Goal: Find specific page/section: Find specific page/section

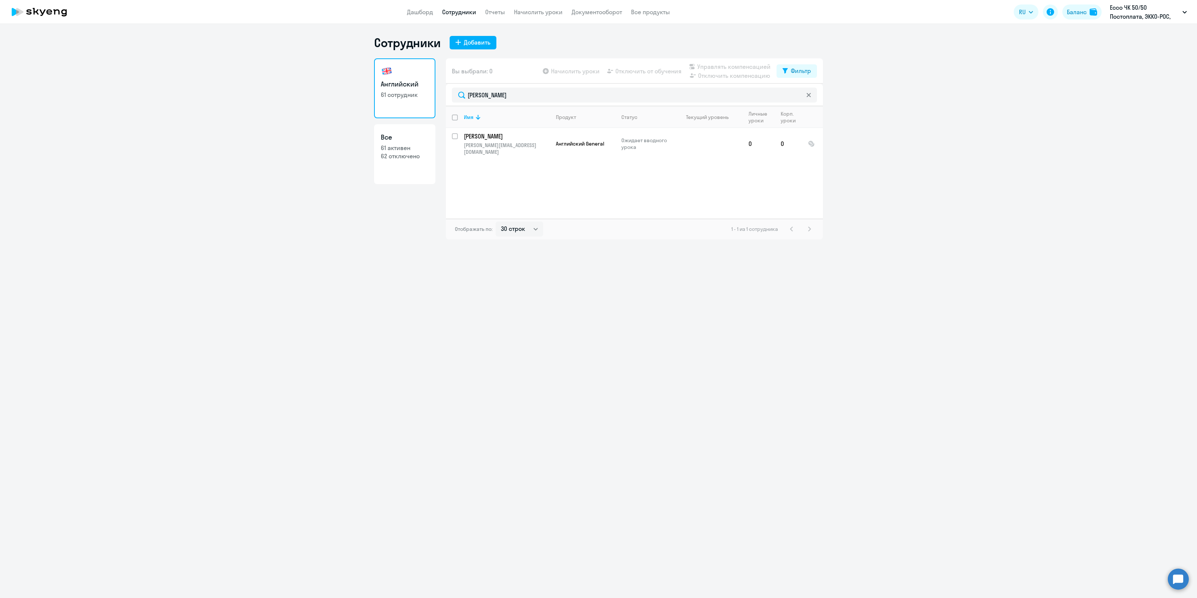
select select "30"
click at [47, 8] on icon at bounding box center [39, 12] width 66 height 19
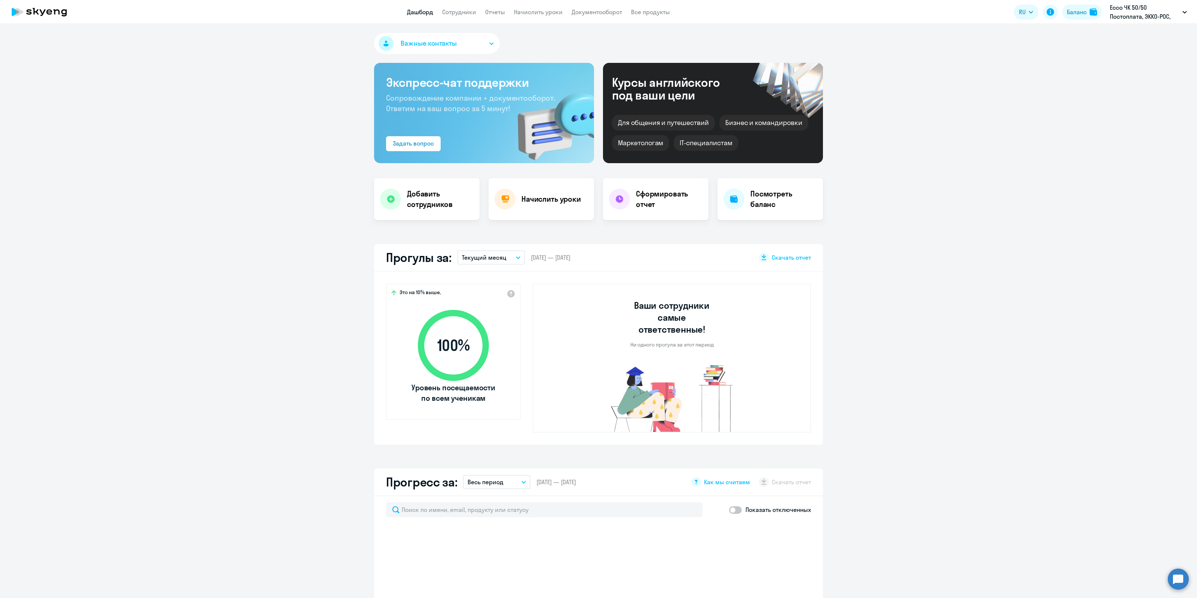
select select "30"
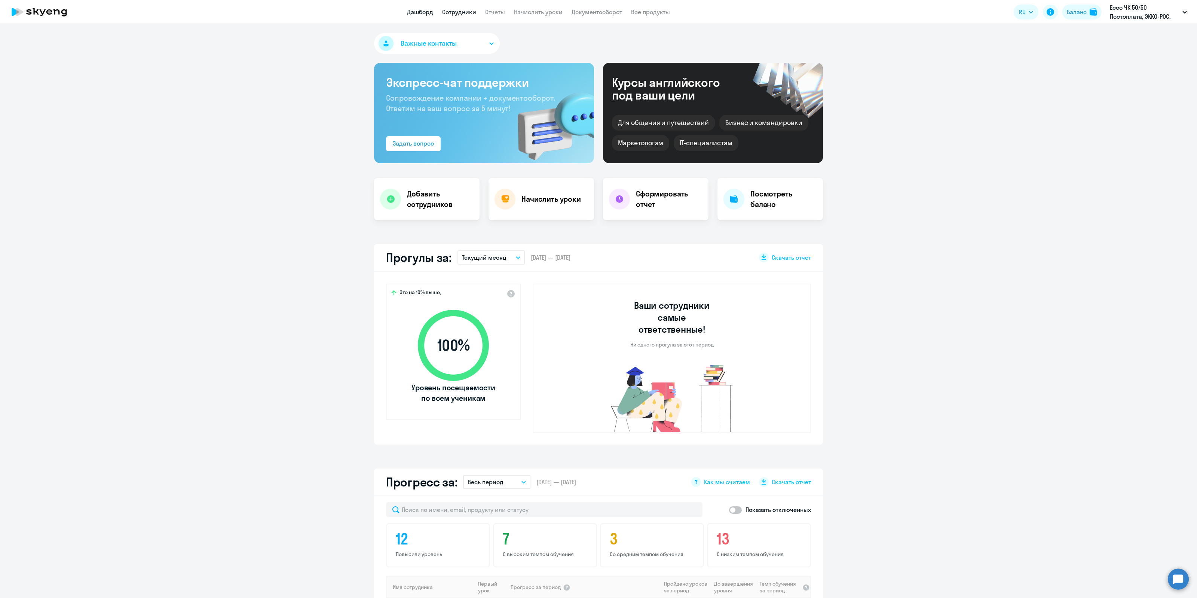
click at [451, 15] on link "Сотрудники" at bounding box center [459, 11] width 34 height 7
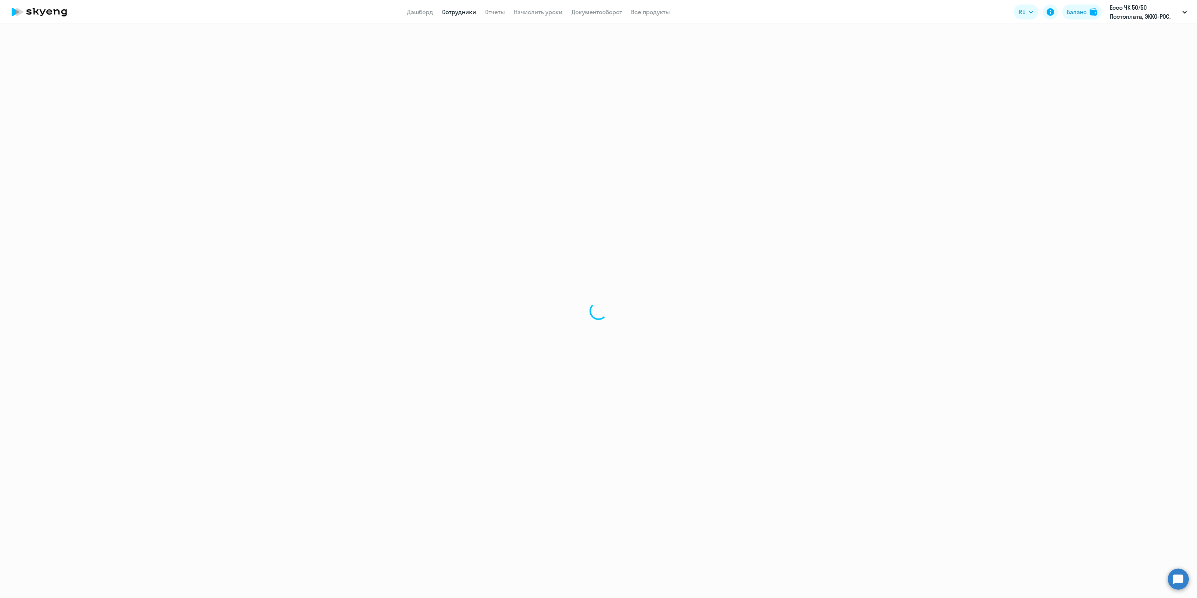
select select "30"
